Goal: Obtain resource: Obtain resource

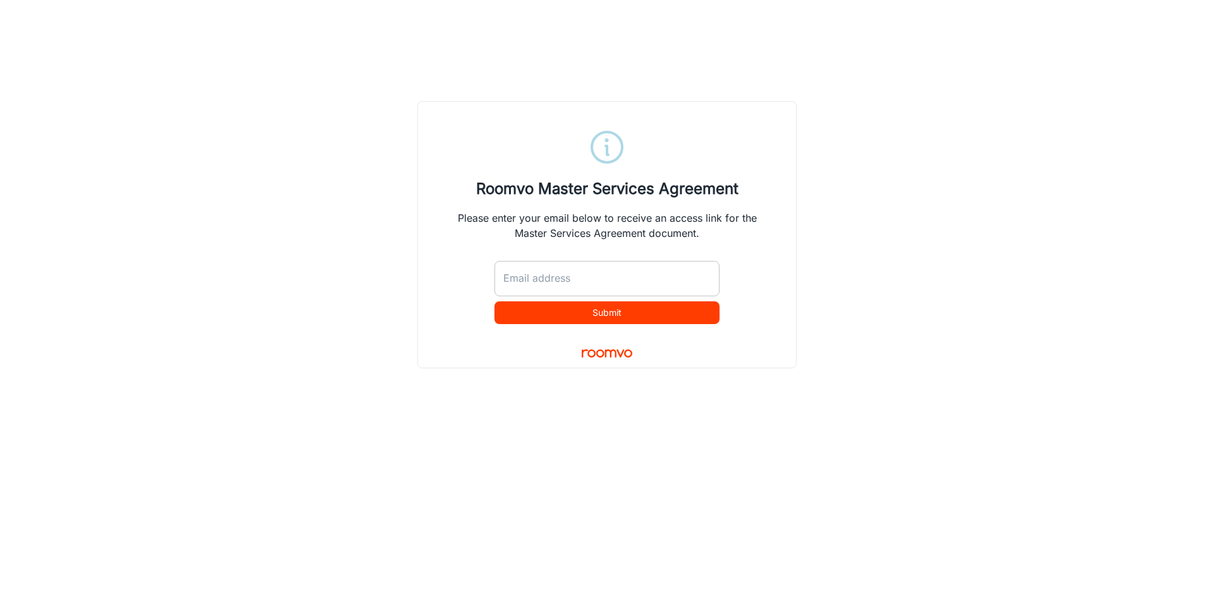
click at [623, 267] on input "Email address" at bounding box center [606, 278] width 225 height 35
type input "[PERSON_NAME][EMAIL_ADDRESS][DOMAIN_NAME]"
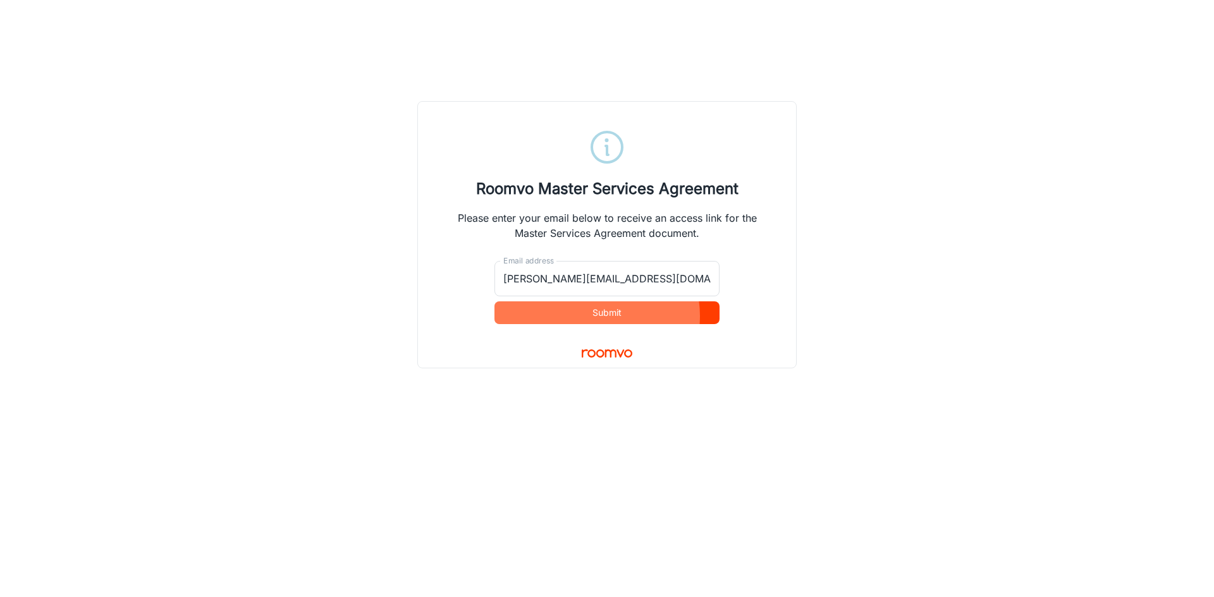
click at [606, 316] on button "Submit" at bounding box center [606, 313] width 225 height 23
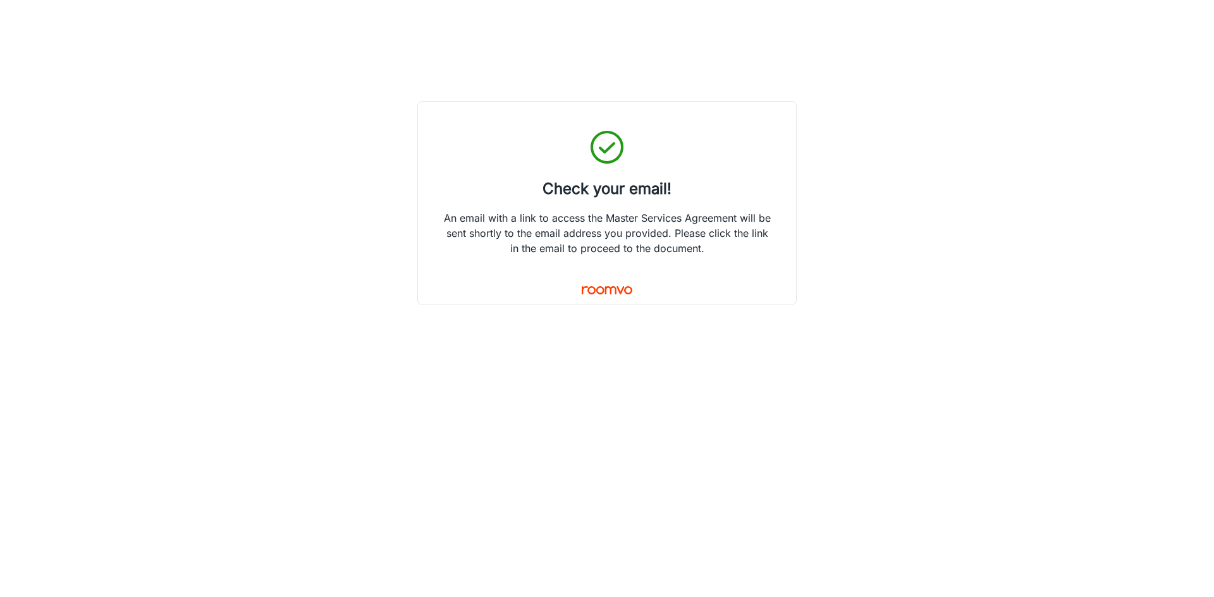
click at [1213, 301] on div "Check your email! An email with a link to access the Master Services Agreement …" at bounding box center [607, 298] width 1214 height 597
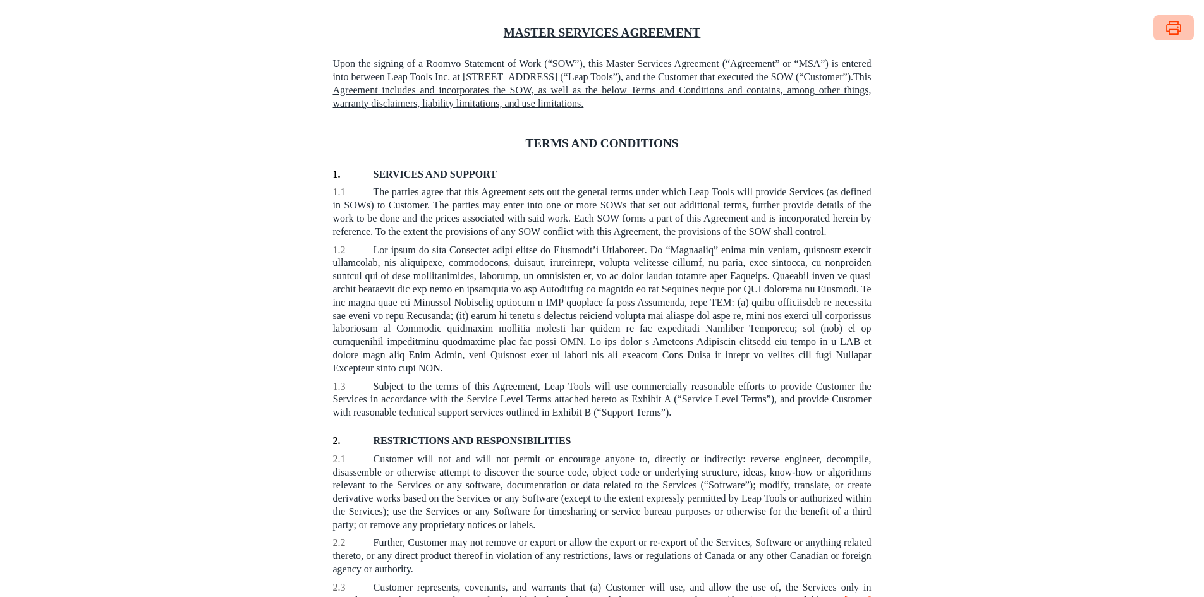
click at [1176, 22] on polyline "button" at bounding box center [1173, 22] width 9 height 3
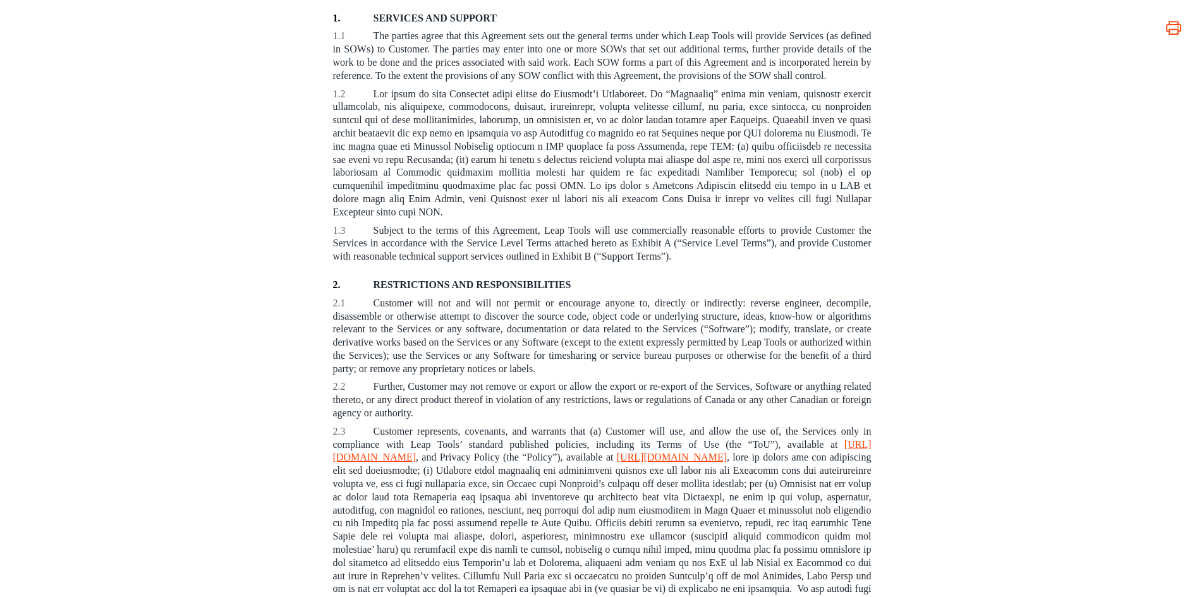
scroll to position [63, 0]
